Goal: Task Accomplishment & Management: Complete application form

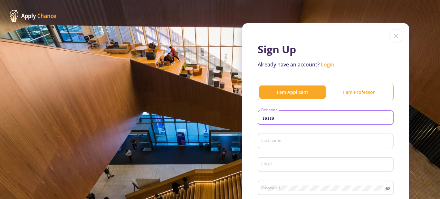
scroll to position [43, 0]
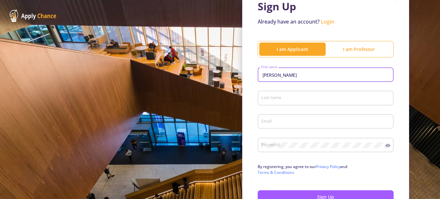
type input "[PERSON_NAME]"
click at [313, 103] on div "Last name" at bounding box center [326, 96] width 130 height 17
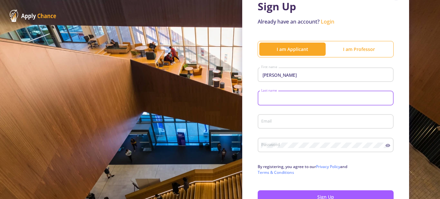
click at [317, 98] on input "Last name" at bounding box center [326, 98] width 131 height 6
type input "[PERSON_NAME]"
click at [330, 123] on div "Email" at bounding box center [326, 120] width 130 height 17
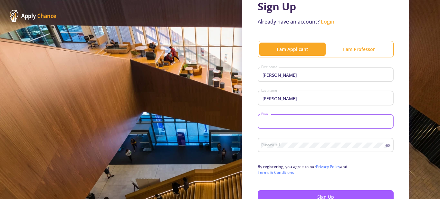
click at [330, 123] on input "Email" at bounding box center [326, 122] width 131 height 6
type input "[EMAIL_ADDRESS][DOMAIN_NAME]"
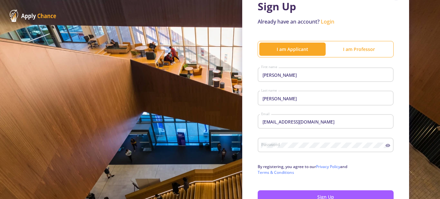
click at [326, 139] on div "Password" at bounding box center [323, 143] width 125 height 17
click at [330, 142] on div "Password" at bounding box center [323, 143] width 125 height 17
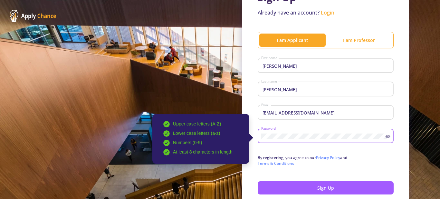
scroll to position [54, 0]
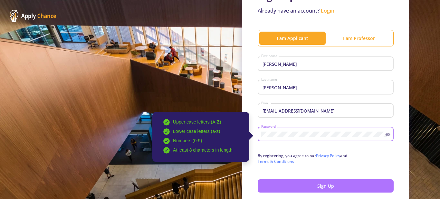
click at [325, 183] on button "Sign Up" at bounding box center [325, 185] width 136 height 13
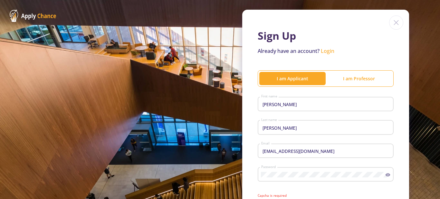
scroll to position [0, 0]
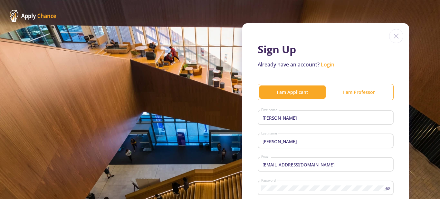
click at [330, 65] on link "Login" at bounding box center [328, 64] width 14 height 7
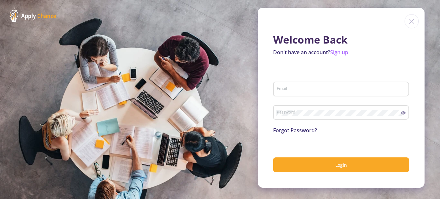
click at [346, 85] on div "Email" at bounding box center [341, 87] width 130 height 17
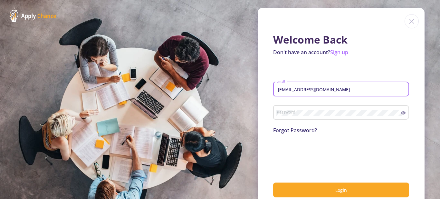
type input "[EMAIL_ADDRESS][DOMAIN_NAME]"
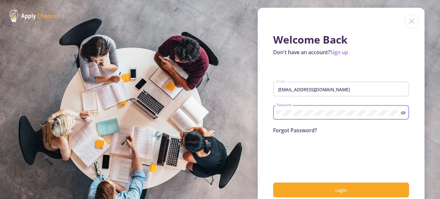
scroll to position [14, 0]
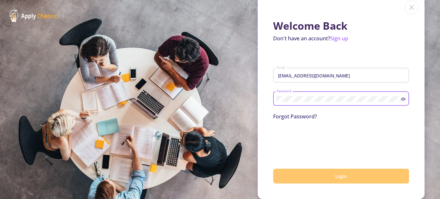
click at [372, 179] on button "Login" at bounding box center [341, 175] width 136 height 15
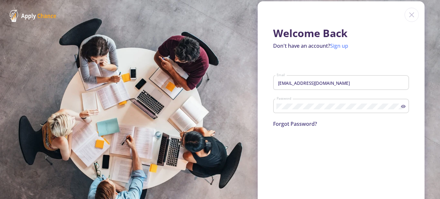
scroll to position [0, 0]
